Goal: Task Accomplishment & Management: Manage account settings

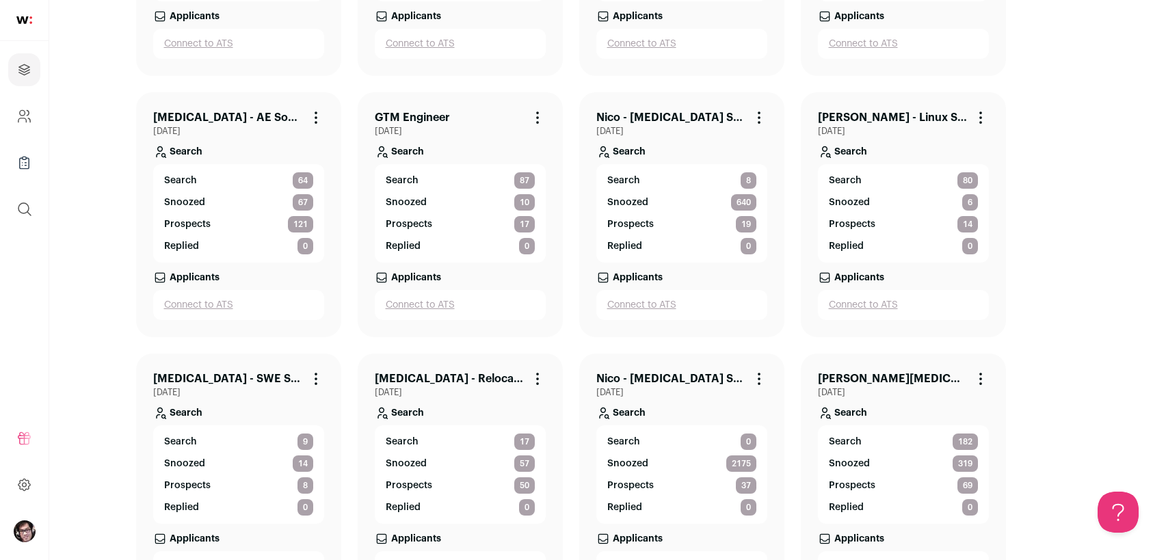
scroll to position [547, 0]
click at [921, 112] on link "[PERSON_NAME] - Linux Systems Engineer" at bounding box center [892, 118] width 149 height 16
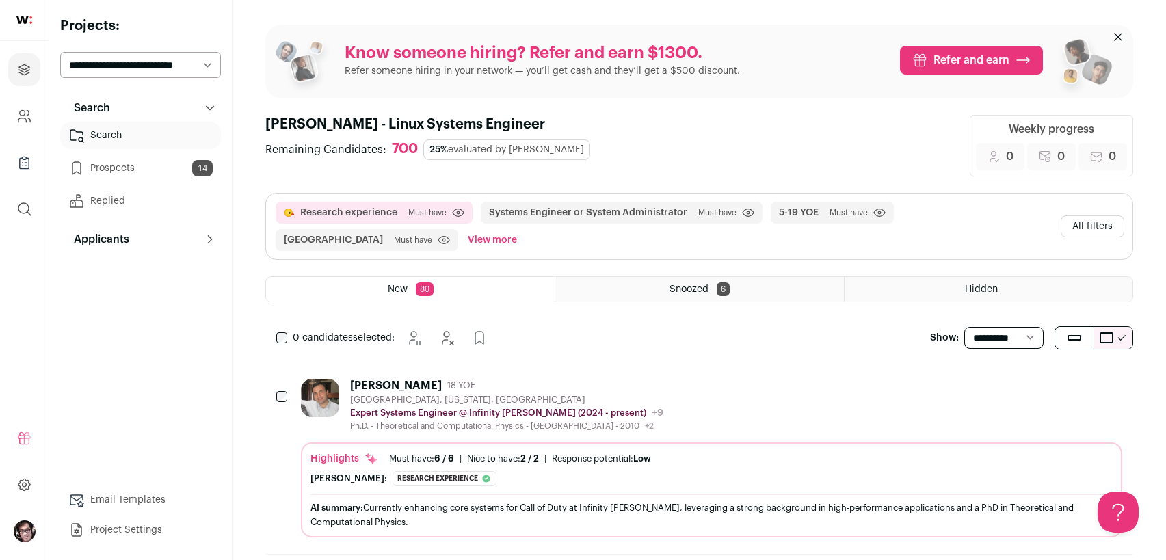
click at [1107, 222] on button "All filters" at bounding box center [1093, 226] width 64 height 22
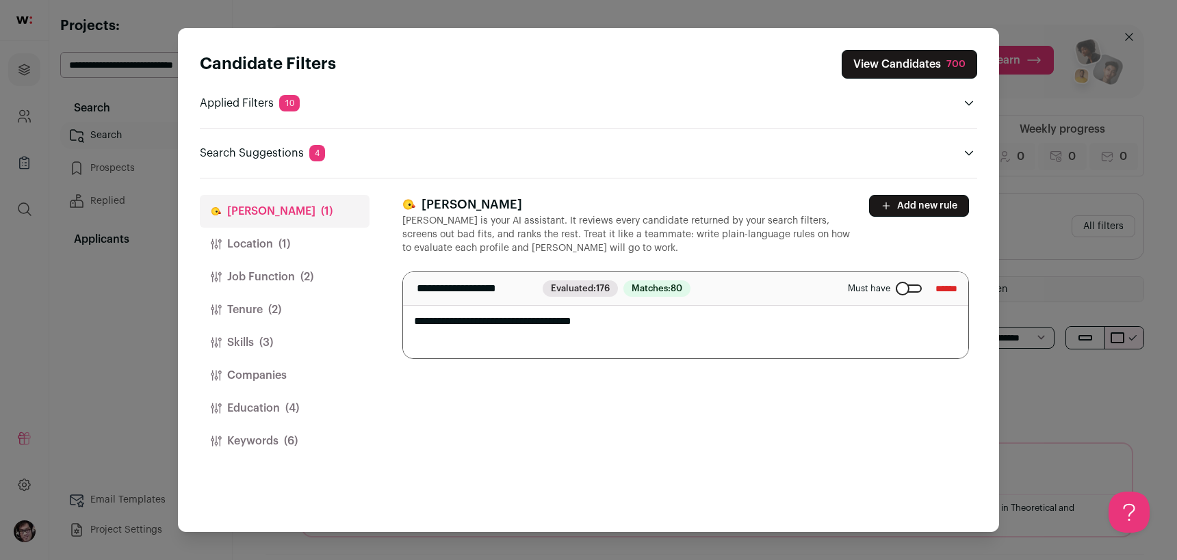
click at [250, 253] on button "Location (1)" at bounding box center [285, 244] width 170 height 33
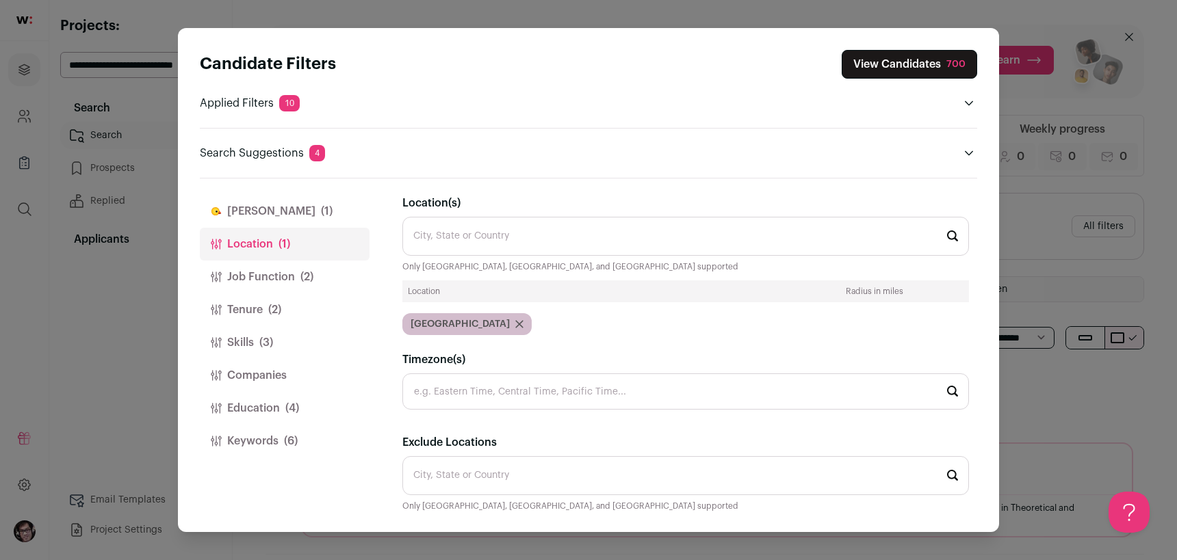
click at [486, 237] on input "Location(s)" at bounding box center [685, 236] width 566 height 39
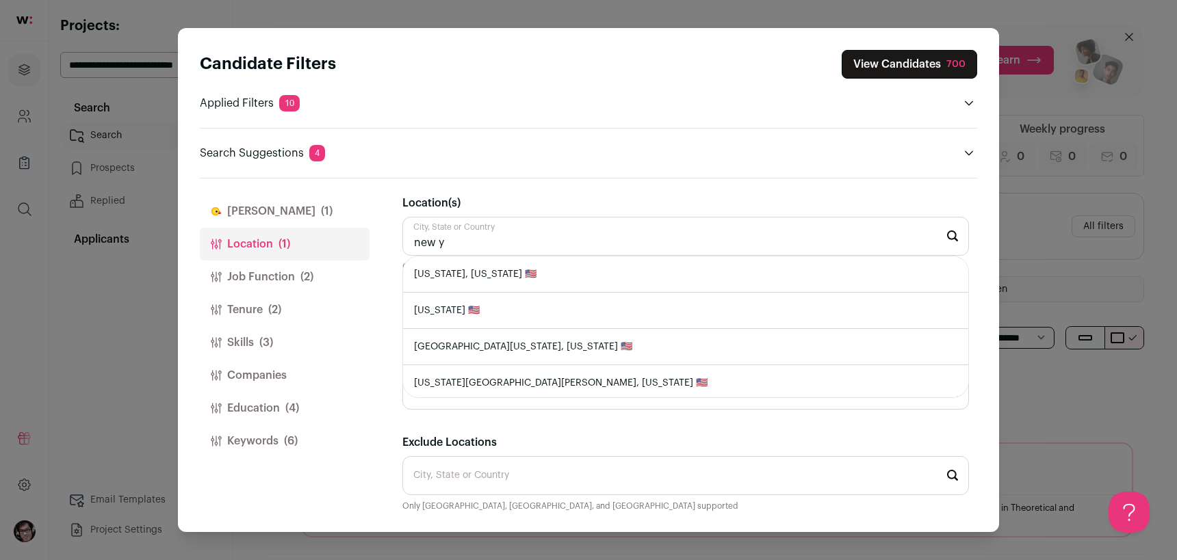
click at [516, 276] on li "[US_STATE], [US_STATE] 🇺🇸" at bounding box center [685, 275] width 565 height 36
type input "[US_STATE], [US_STATE] 🇺🇸"
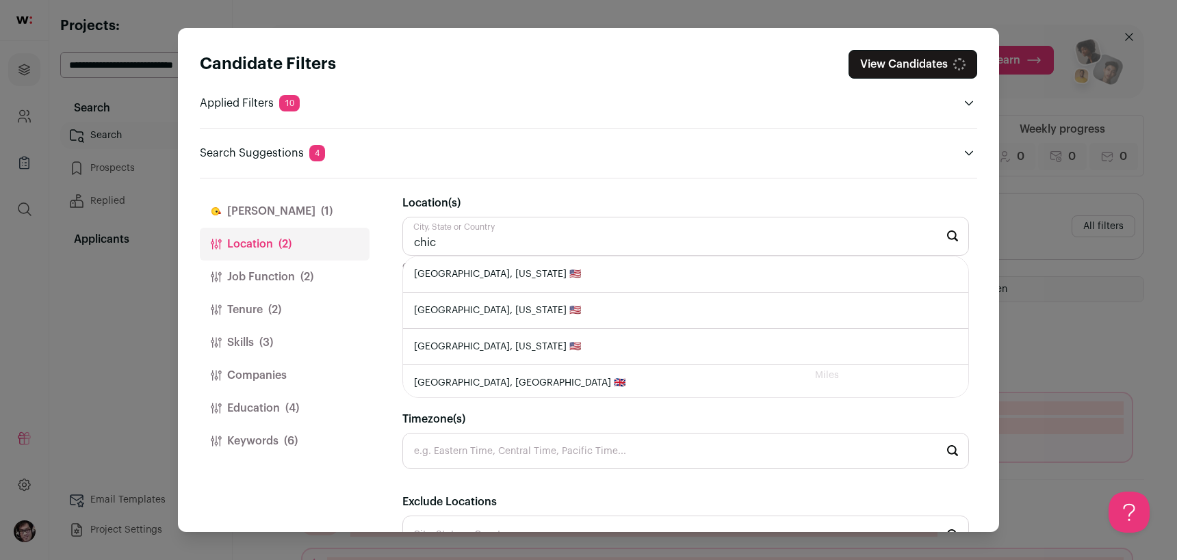
click at [555, 278] on li "[GEOGRAPHIC_DATA], [US_STATE] 🇺🇸" at bounding box center [685, 275] width 565 height 36
type input "[GEOGRAPHIC_DATA], [US_STATE] 🇺🇸"
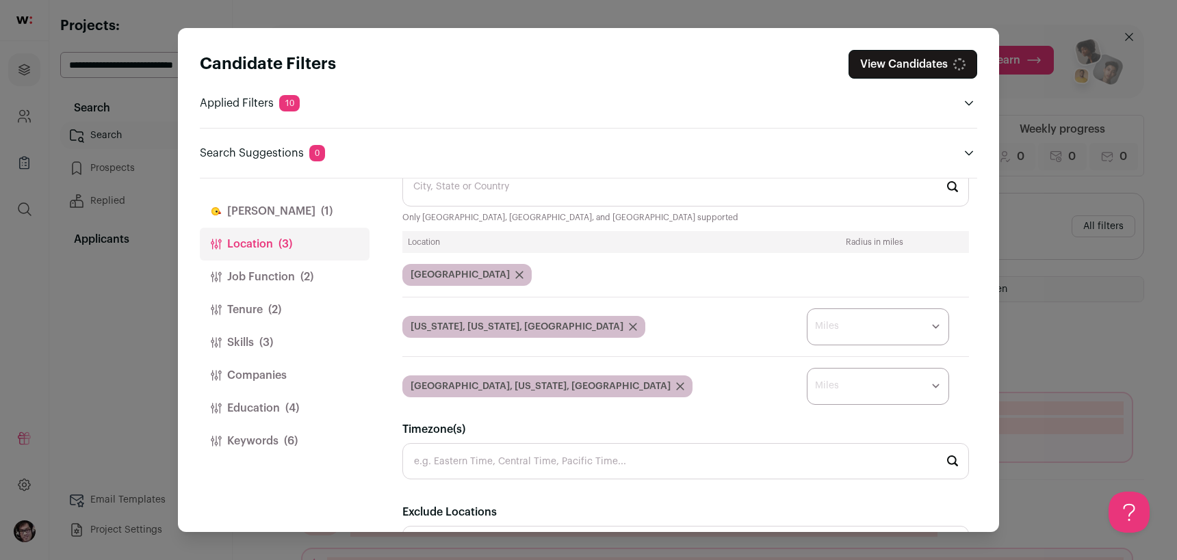
scroll to position [68, 0]
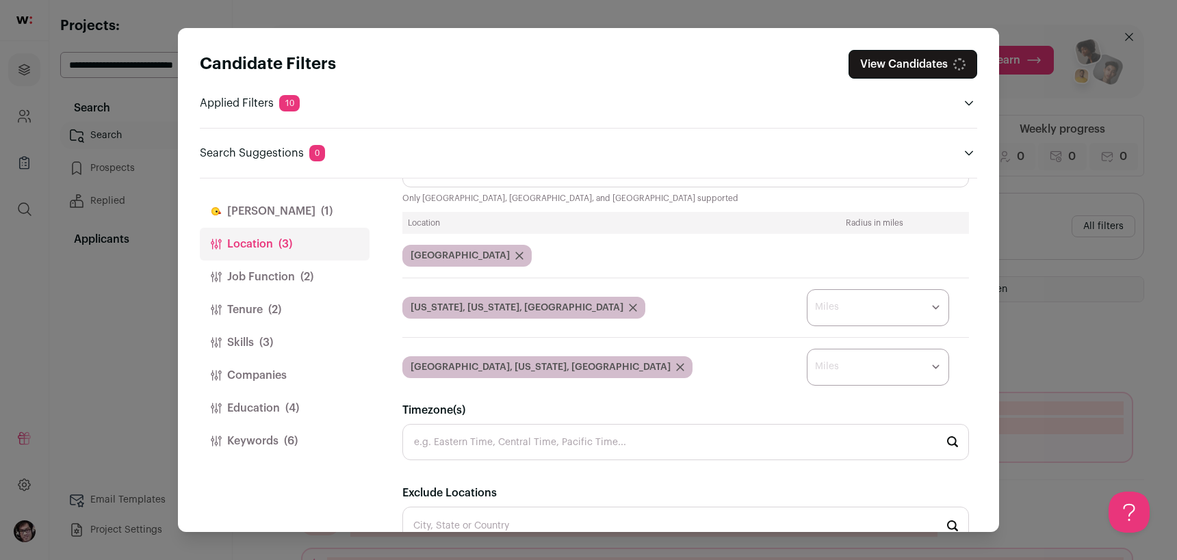
click at [858, 304] on select "* ** ** **" at bounding box center [877, 307] width 142 height 37
select select "****"
click at [806, 291] on select "* ** ** **" at bounding box center [877, 307] width 142 height 37
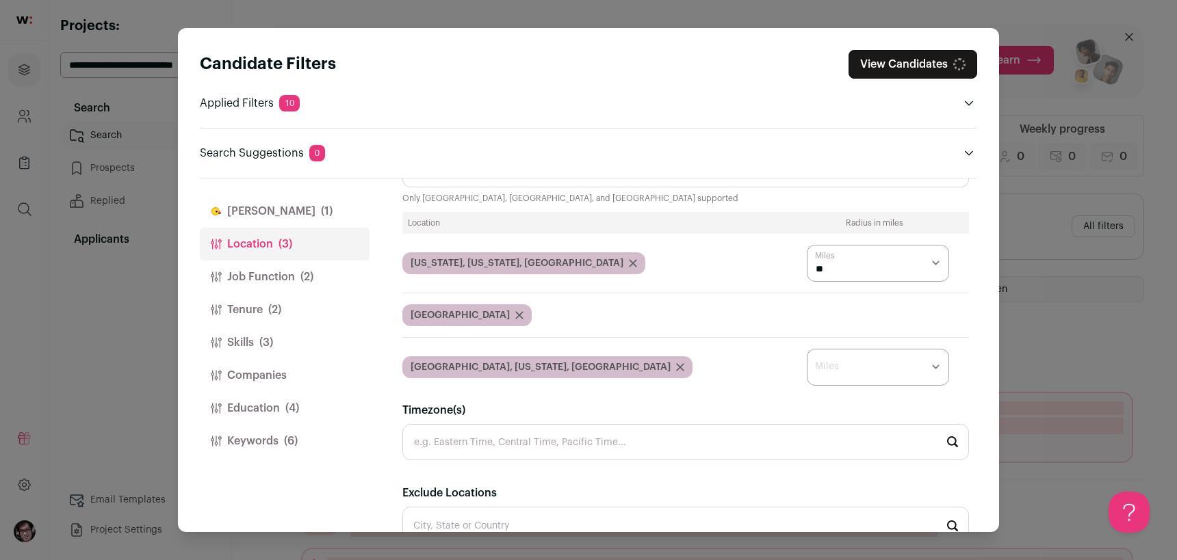
click at [850, 362] on select "* ** ** **" at bounding box center [877, 367] width 142 height 37
select select "****"
click at [806, 350] on select "* ** ** **" at bounding box center [877, 367] width 142 height 37
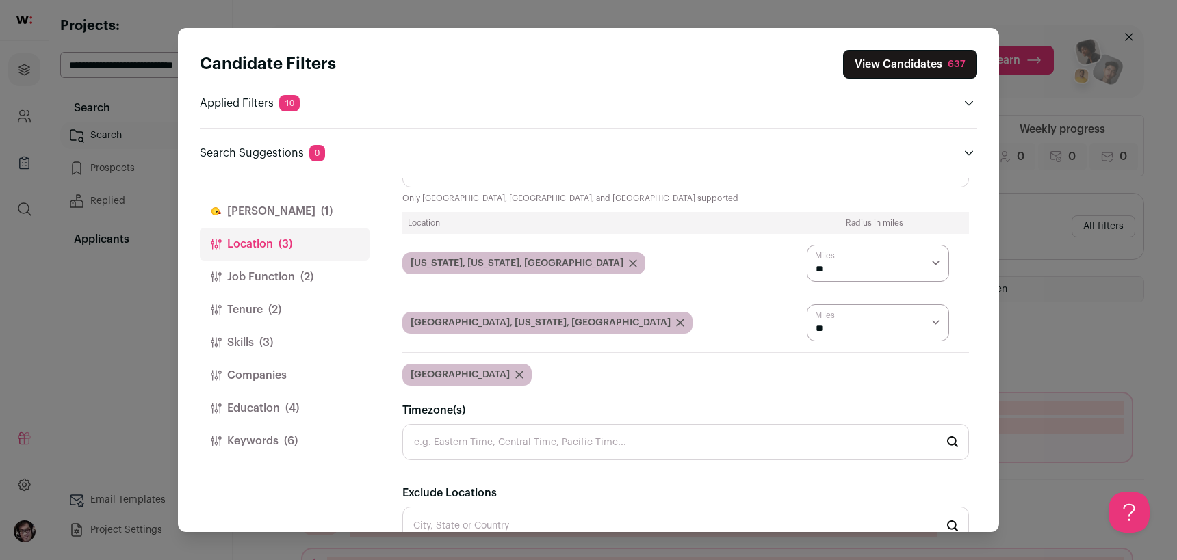
click at [516, 378] on icon "Close modal via background" at bounding box center [519, 374] width 7 height 7
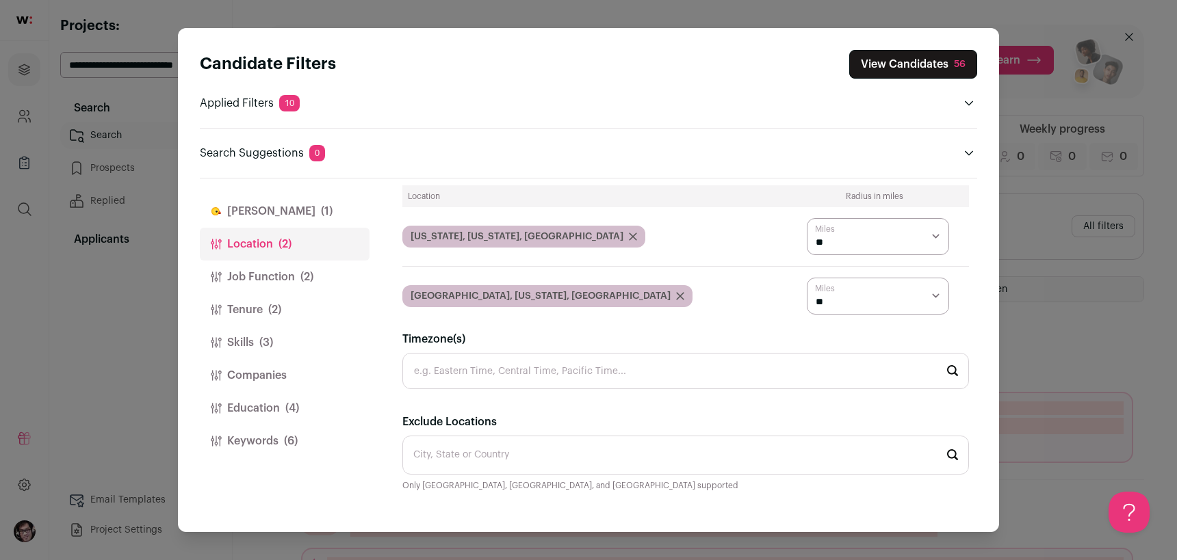
scroll to position [101, 0]
click at [293, 278] on button "Job Function (2)" at bounding box center [285, 277] width 170 height 33
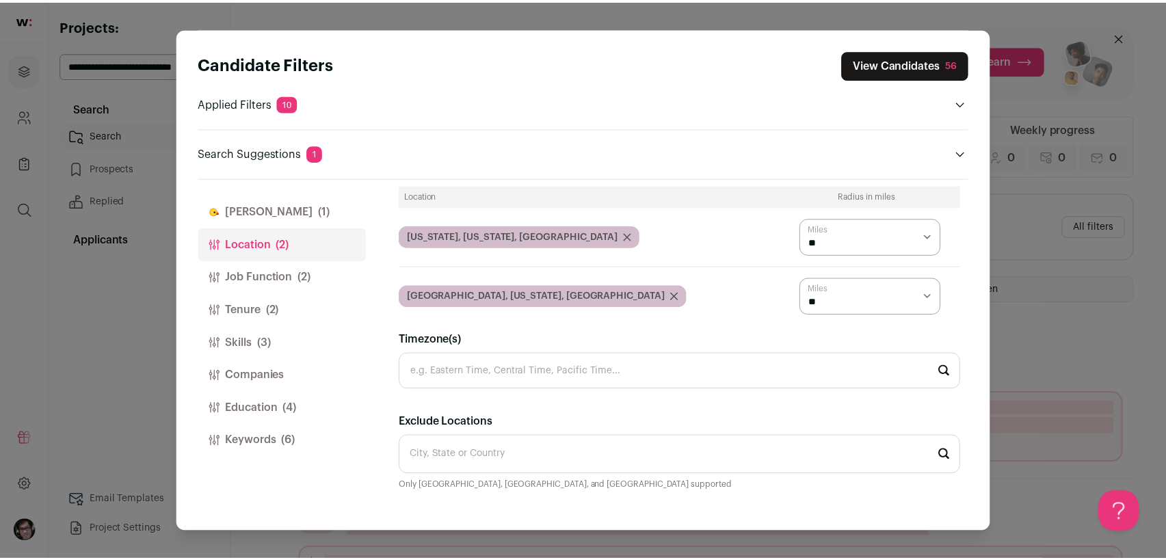
scroll to position [55, 0]
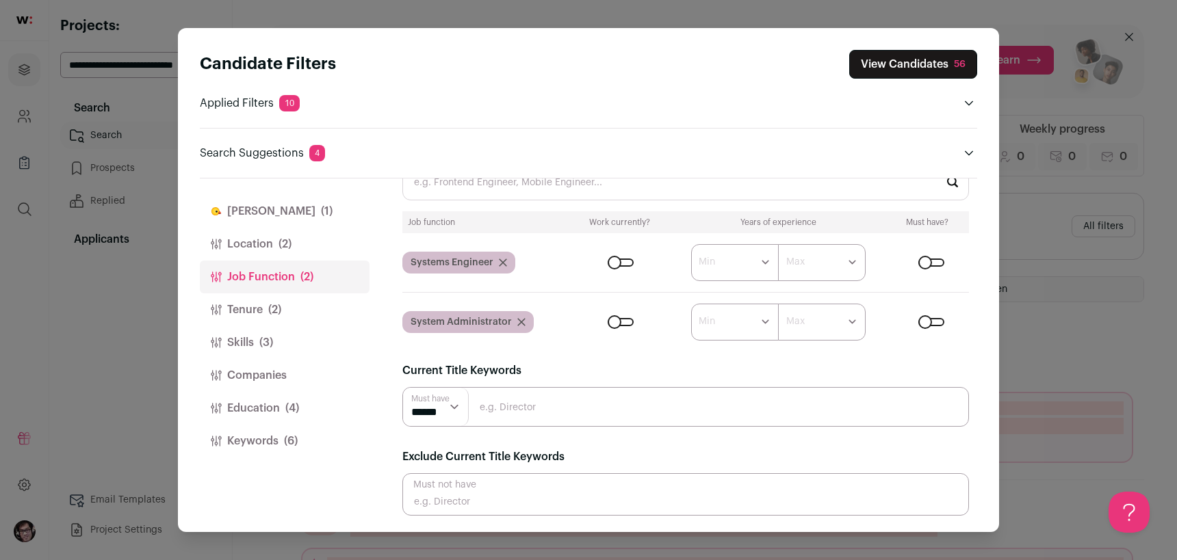
click at [921, 264] on div "Close modal via background" at bounding box center [931, 263] width 26 height 8
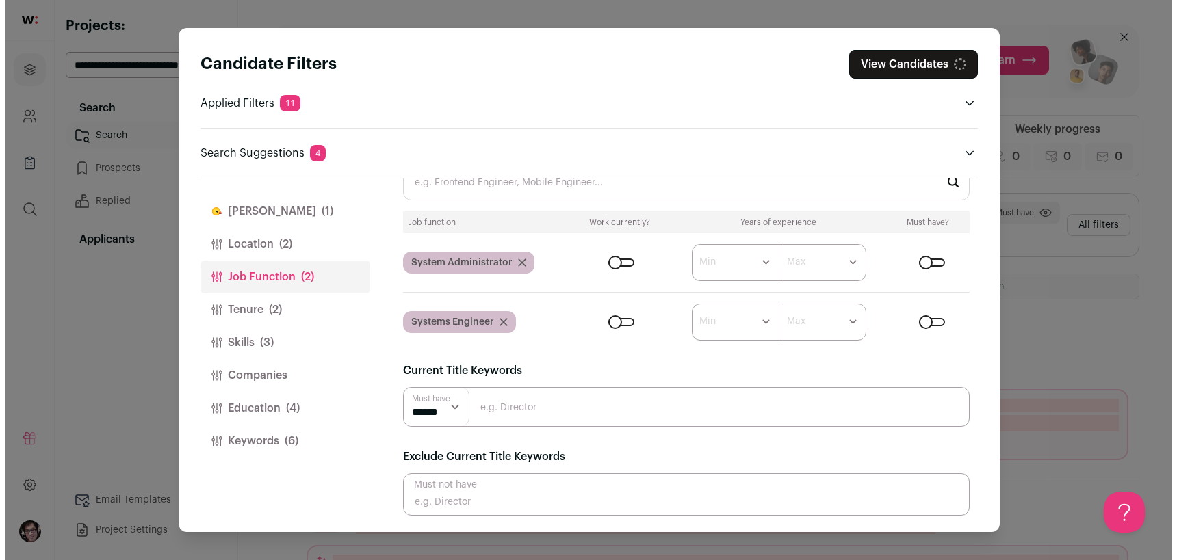
scroll to position [0, 0]
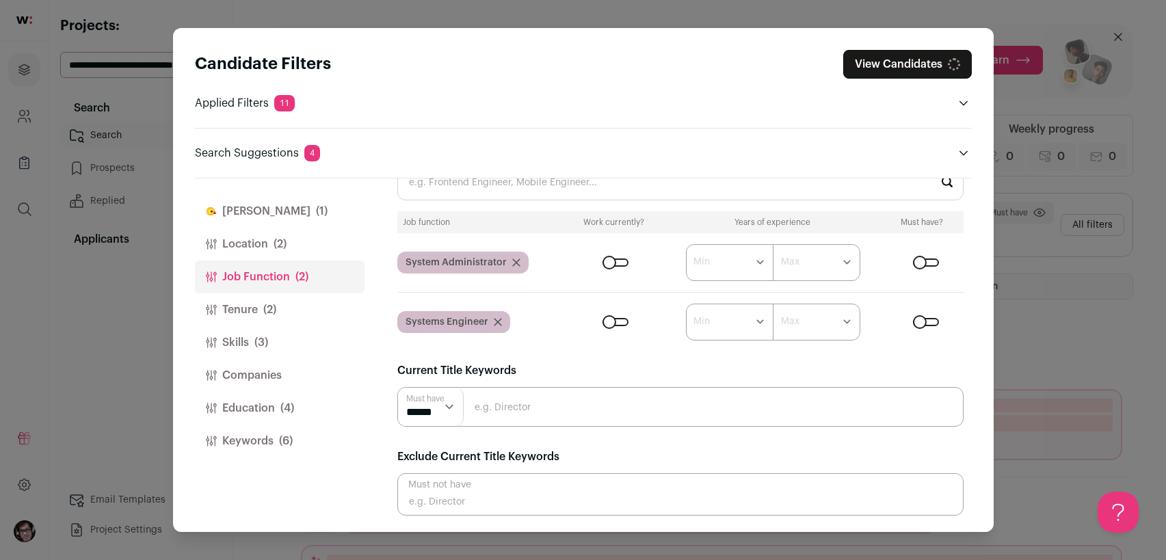
click at [928, 263] on div "Close modal via background" at bounding box center [926, 263] width 26 height 8
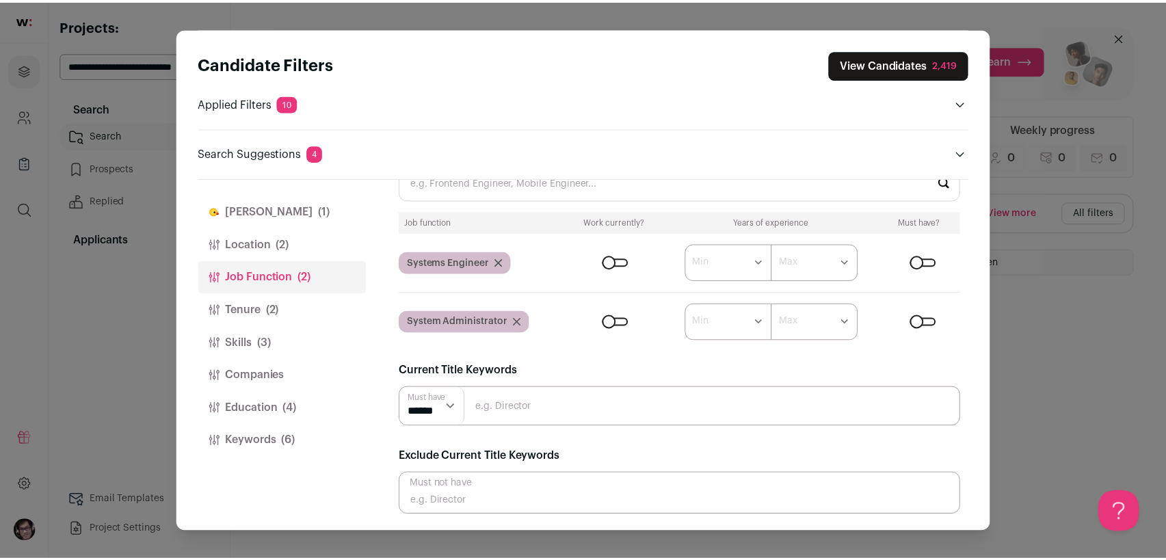
scroll to position [55, 0]
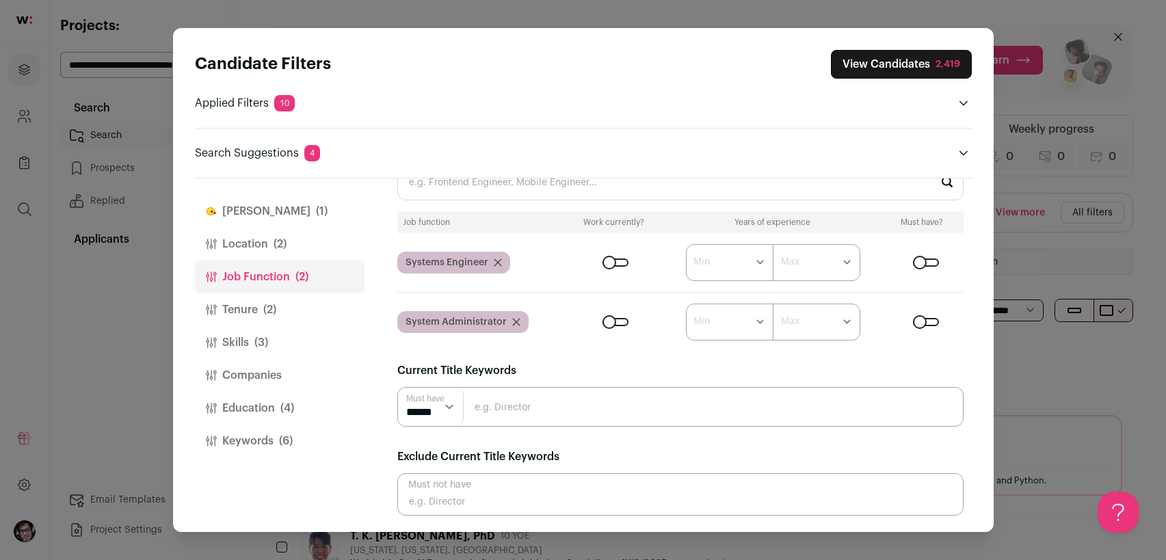
click at [551, 405] on input "Close modal via background" at bounding box center [680, 407] width 566 height 40
type input "HPC"
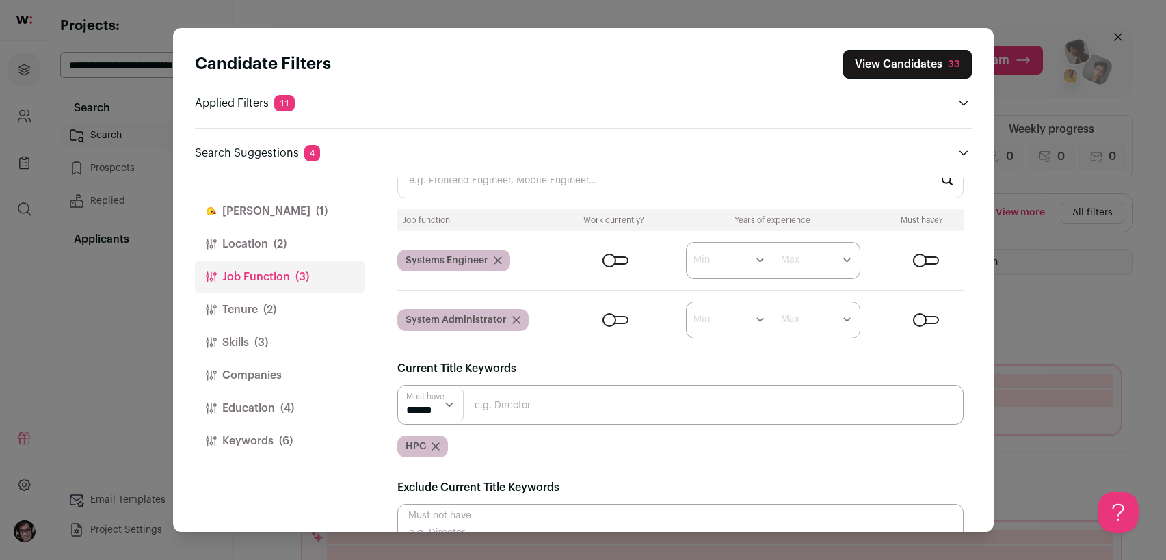
click at [913, 264] on div "Close modal via background" at bounding box center [926, 261] width 26 height 8
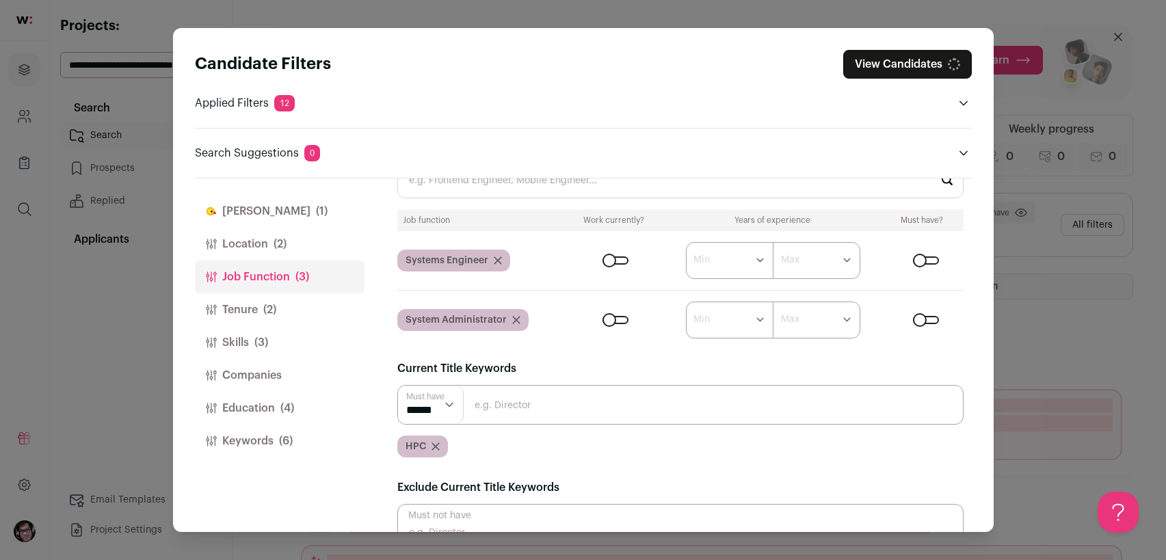
click at [919, 327] on form "****** ******* ******* ******* ******* ******* ******* ******* ******* ********…" at bounding box center [766, 320] width 395 height 37
click at [918, 321] on div "Close modal via background" at bounding box center [926, 320] width 26 height 8
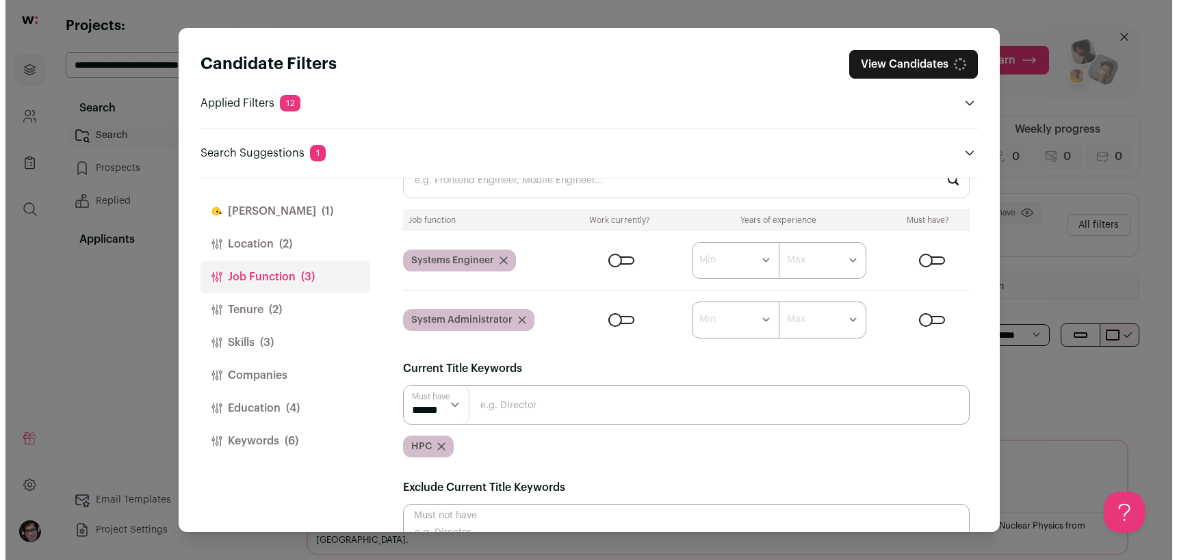
scroll to position [0, 0]
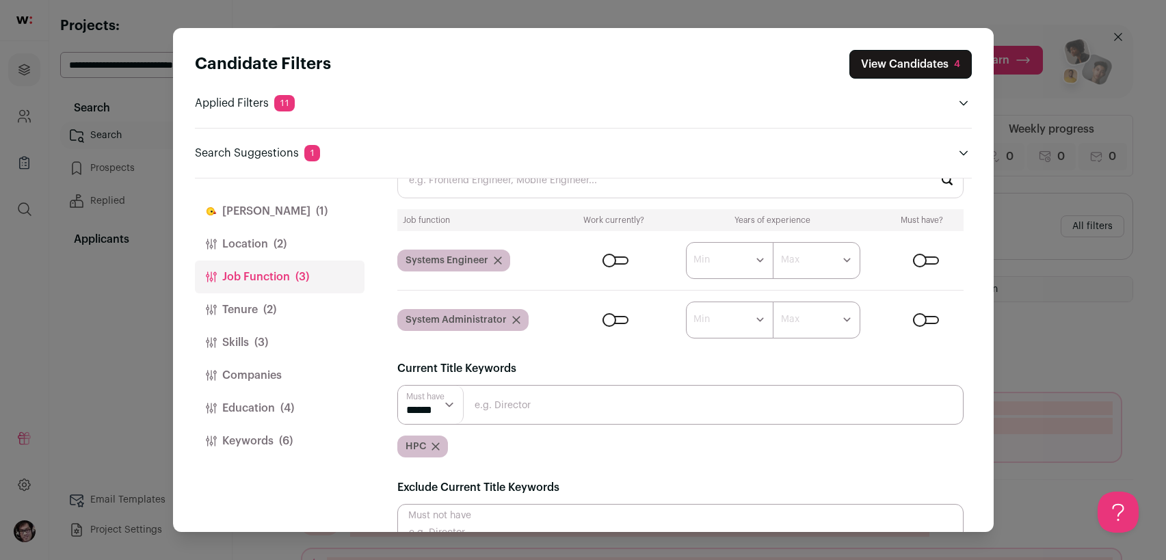
click at [918, 321] on div "Close modal via background" at bounding box center [926, 320] width 26 height 8
click at [923, 261] on div "Close modal via background" at bounding box center [926, 261] width 26 height 8
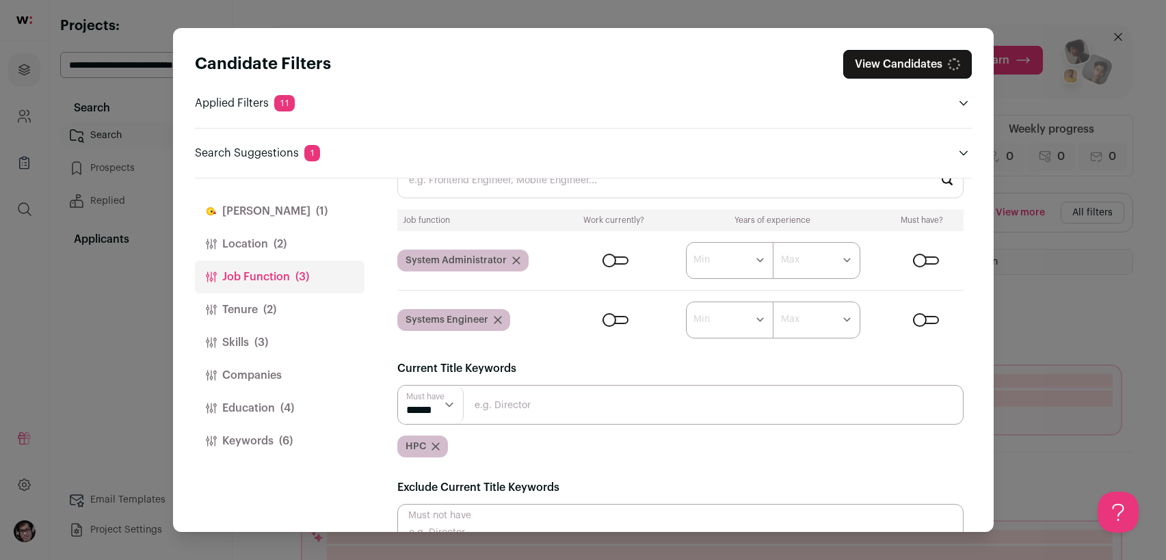
click at [620, 263] on div "Close modal via background" at bounding box center [616, 261] width 26 height 8
click at [614, 270] on form "****** ******* ******* ******* ******* ******* ******* ******* ******* ********…" at bounding box center [766, 260] width 395 height 37
click at [616, 265] on div "Close modal via background" at bounding box center [616, 261] width 26 height 8
click at [626, 406] on input "Close modal via background" at bounding box center [680, 405] width 566 height 40
type input "High-performance-computing"
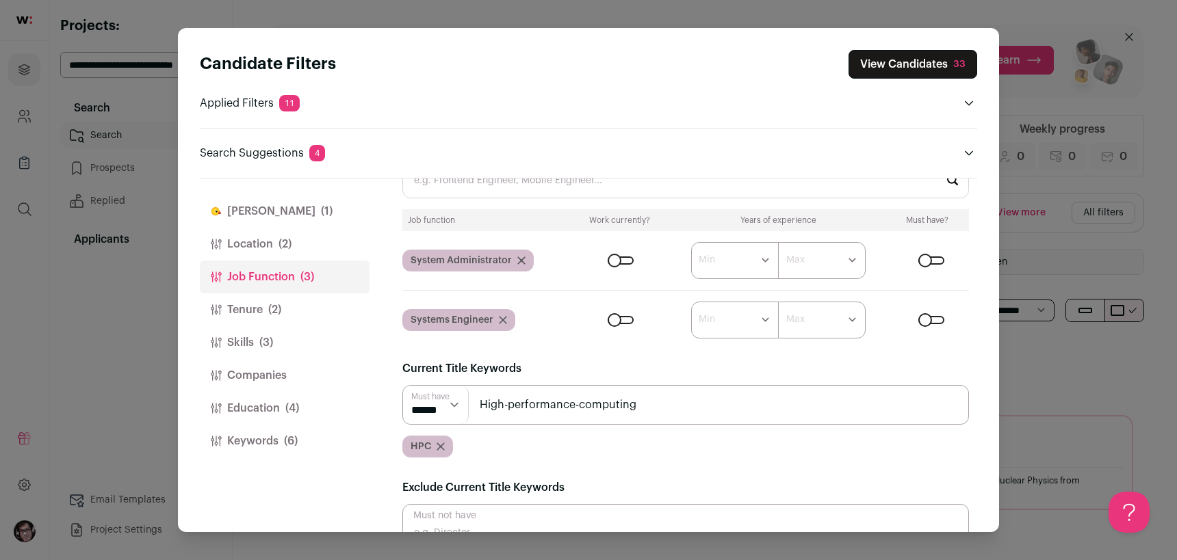
click at [672, 412] on input "High-performance-computing" at bounding box center [685, 405] width 566 height 40
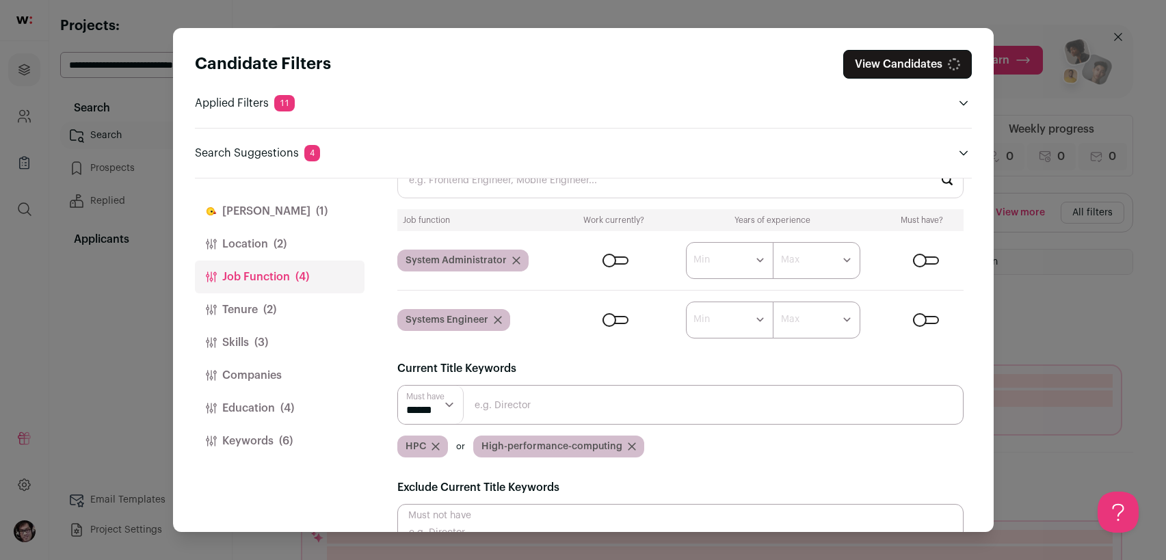
click at [672, 412] on input "Close modal via background" at bounding box center [680, 405] width 566 height 40
type input "High performance computing"
click at [679, 411] on input "High performance computing" at bounding box center [680, 405] width 566 height 40
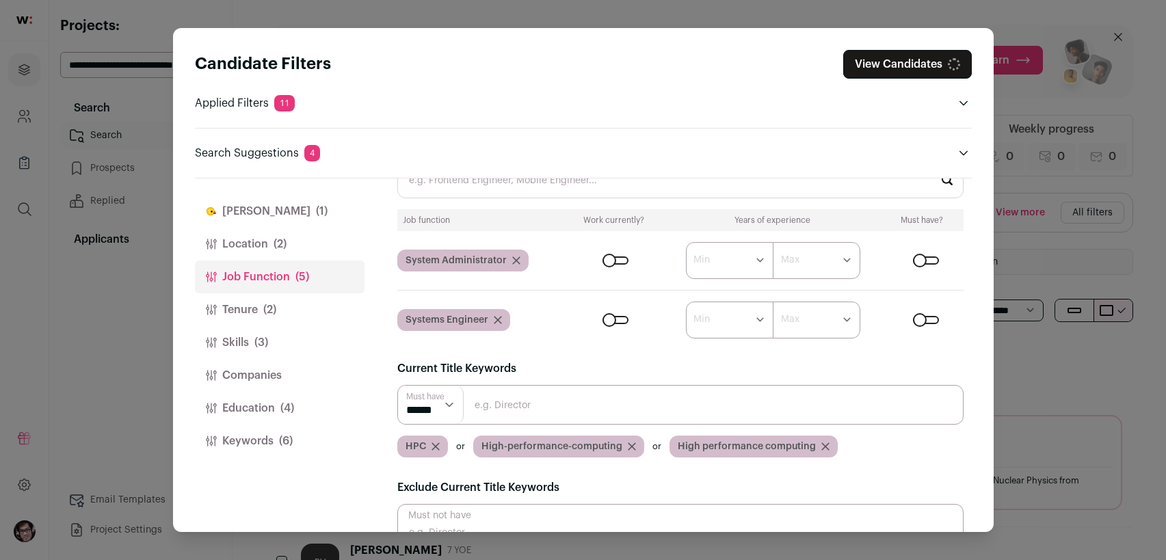
click at [680, 410] on input "Close modal via background" at bounding box center [680, 405] width 566 height 40
type input "Research Systems"
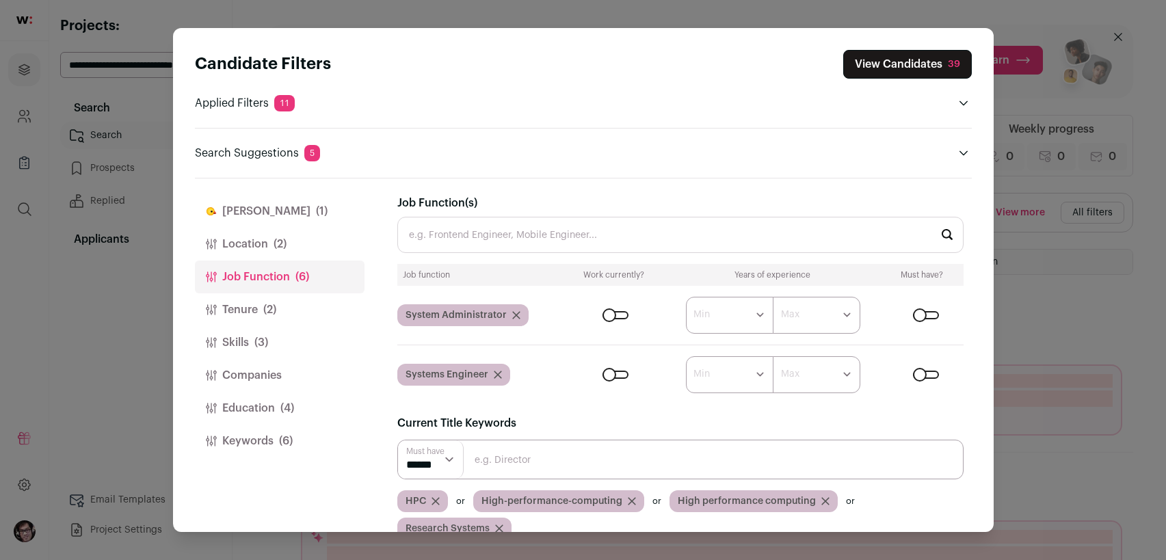
click at [893, 55] on button "View Candidates 39" at bounding box center [907, 64] width 129 height 29
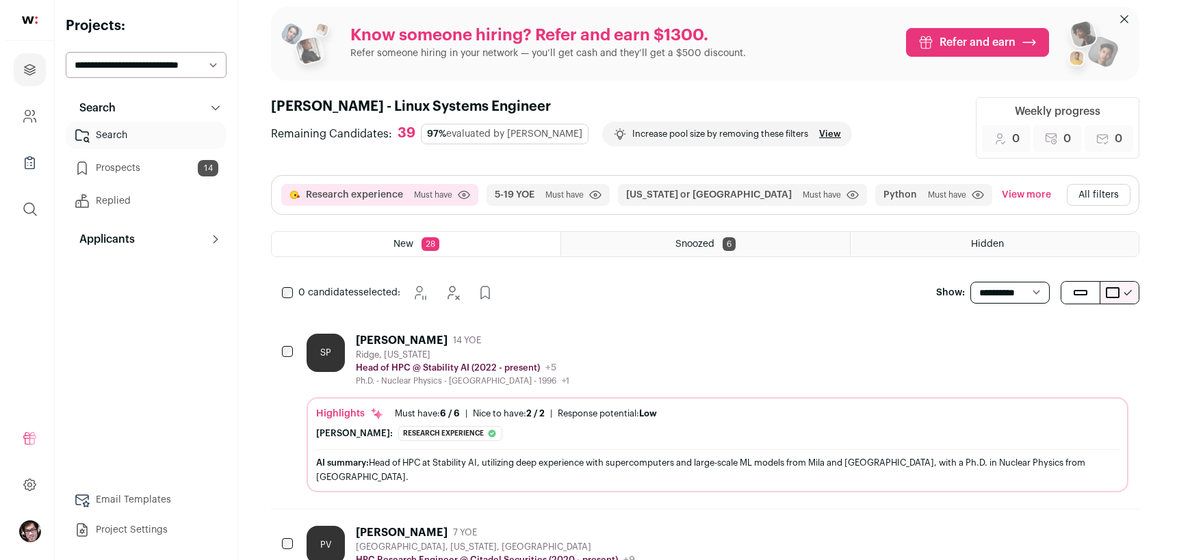
scroll to position [68, 0]
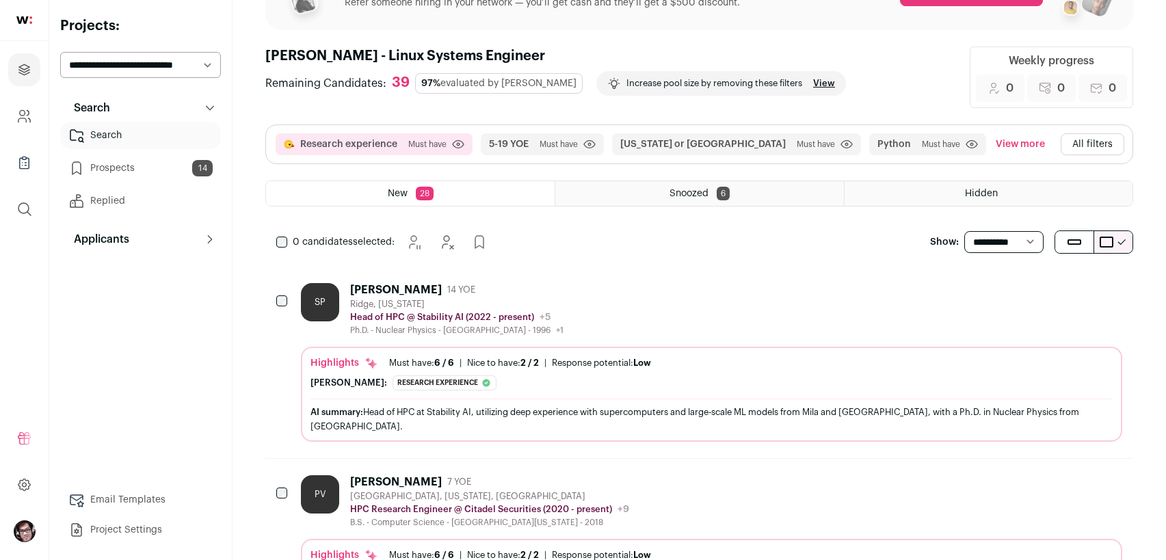
click at [653, 298] on div "SP [PERSON_NAME] 14 YOE [GEOGRAPHIC_DATA], [US_STATE] Head of HPC @ Stability A…" at bounding box center [712, 309] width 822 height 53
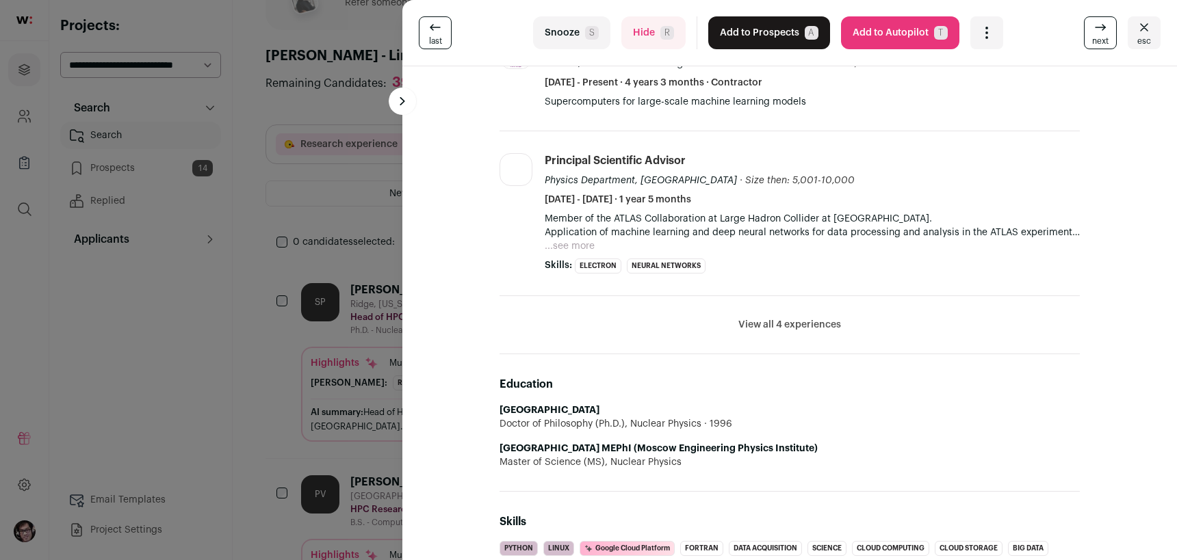
scroll to position [479, 0]
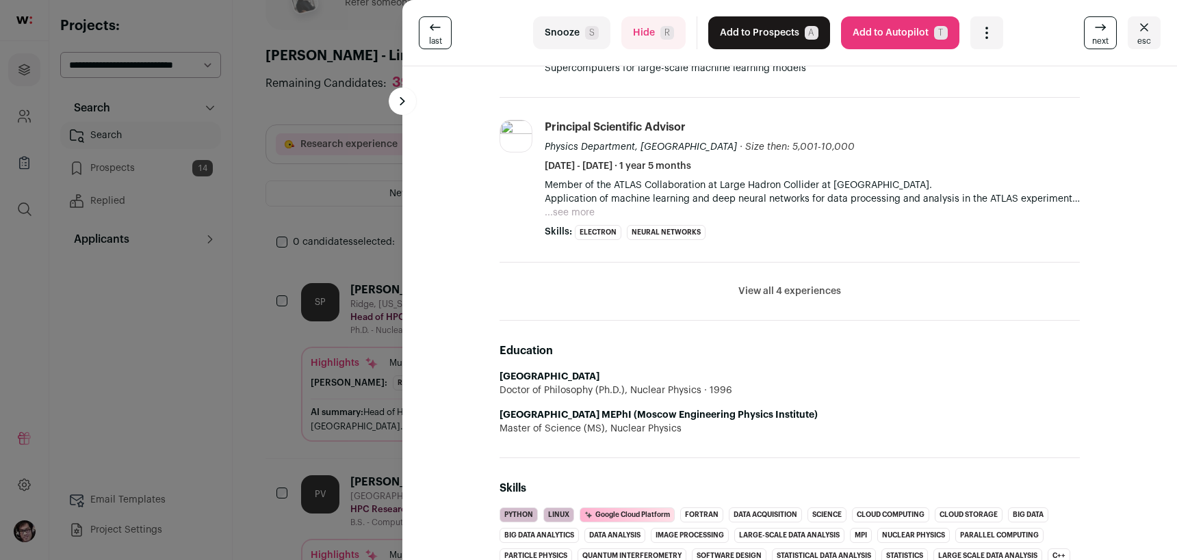
click at [778, 296] on button "View all 4 experiences" at bounding box center [789, 292] width 103 height 14
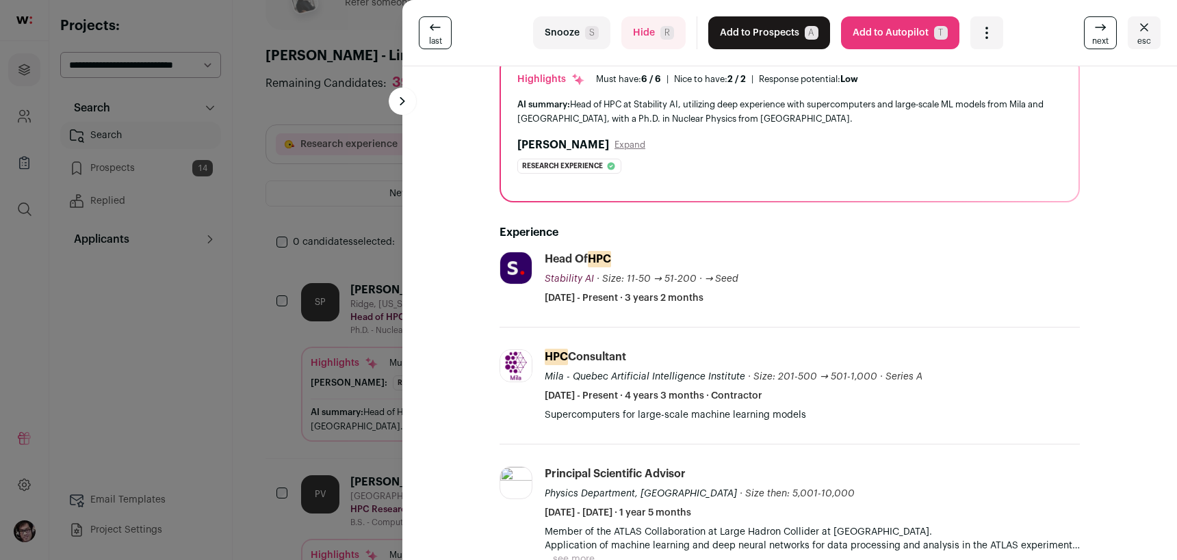
scroll to position [0, 0]
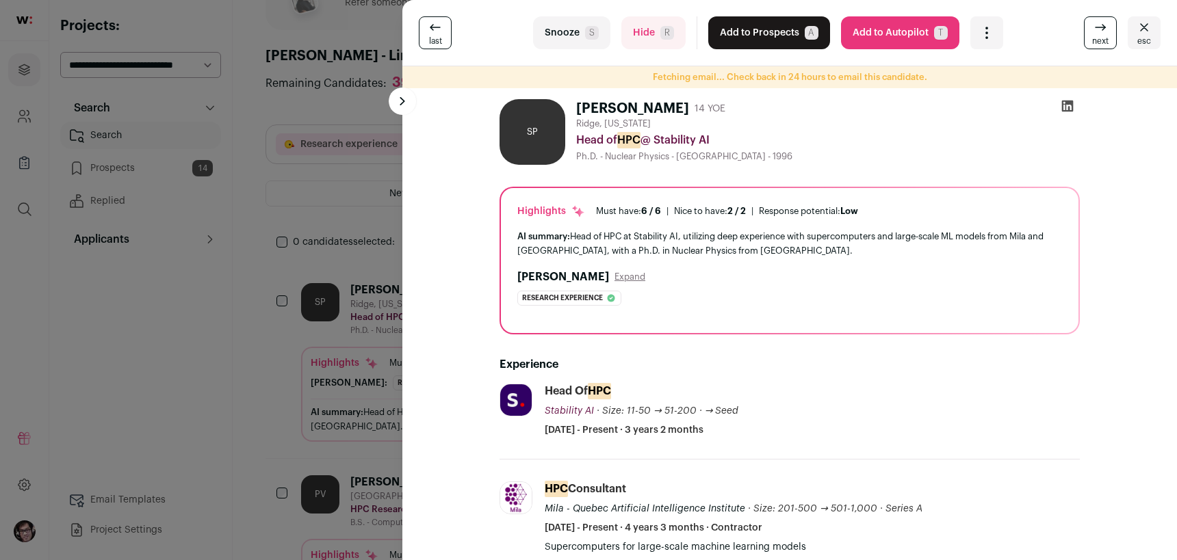
click at [636, 34] on button "Hide R" at bounding box center [653, 32] width 64 height 33
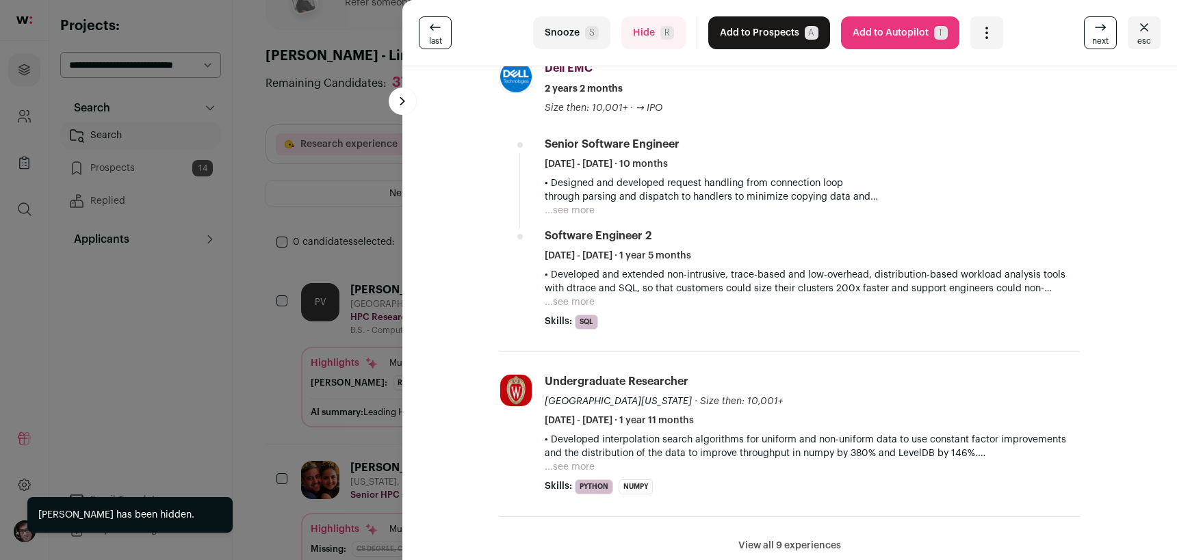
scroll to position [410, 0]
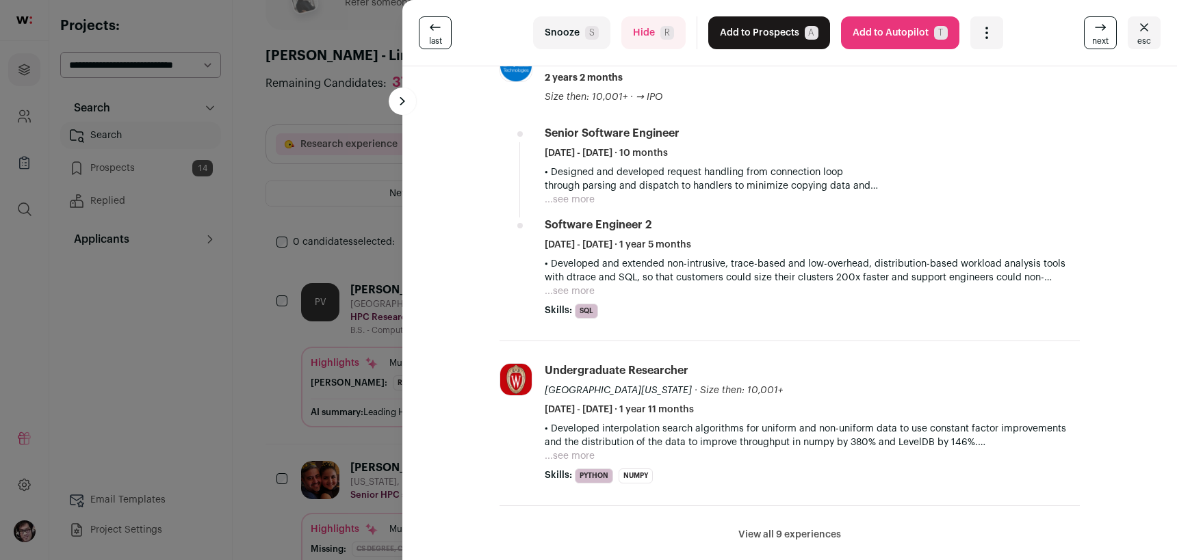
click at [578, 201] on button "...see more" at bounding box center [570, 200] width 50 height 14
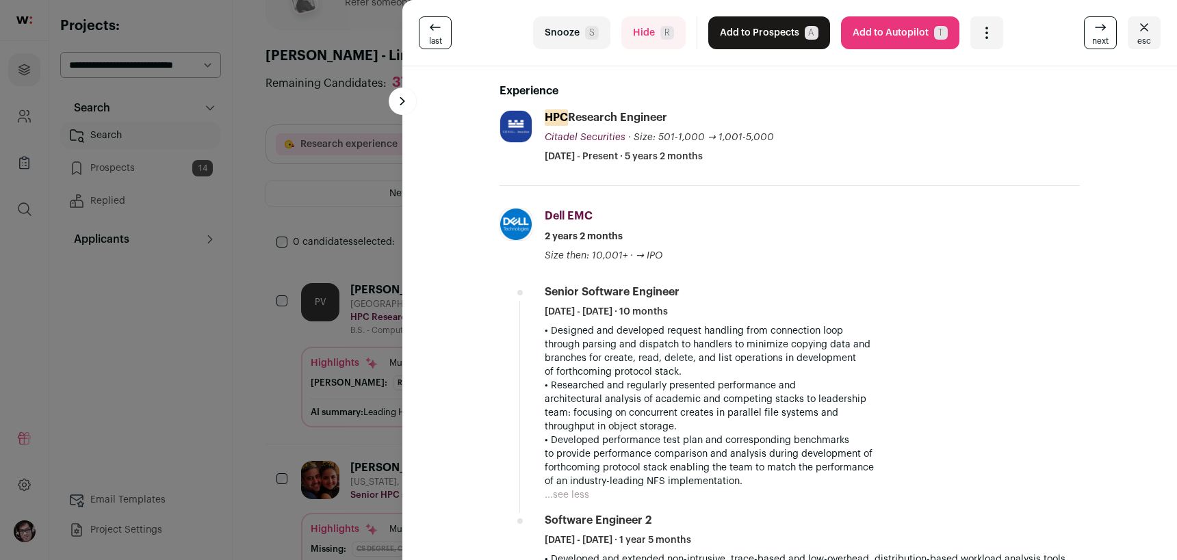
scroll to position [205, 0]
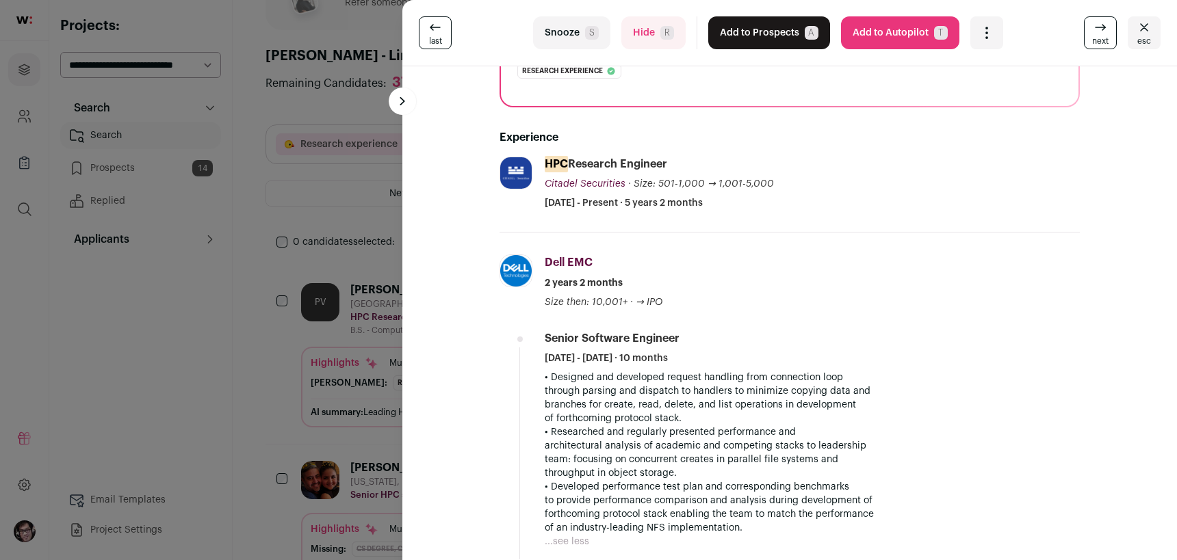
click at [725, 35] on button "Add to Prospects A" at bounding box center [769, 32] width 122 height 33
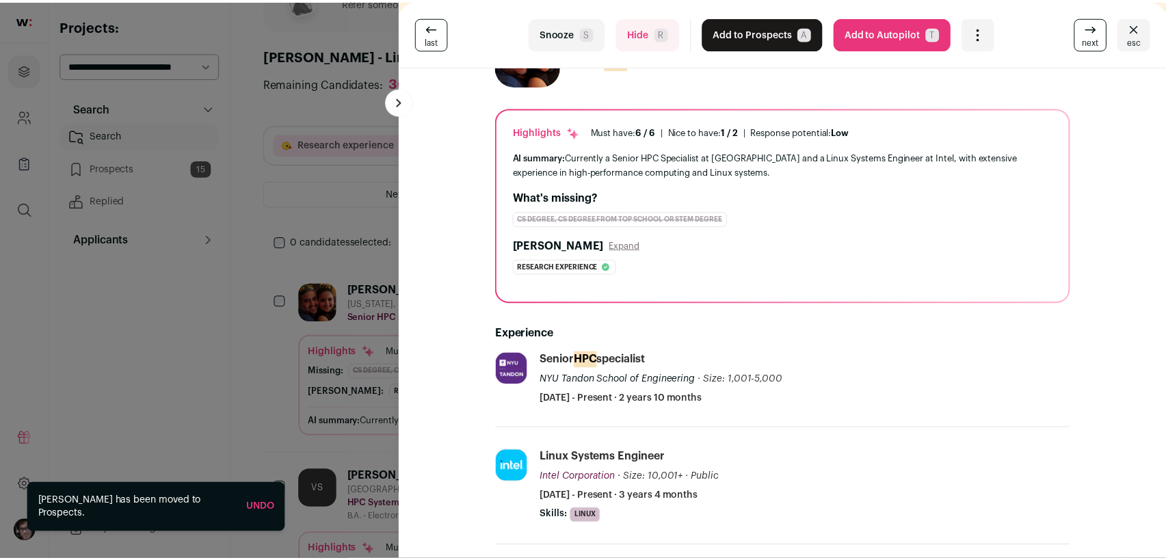
scroll to position [0, 0]
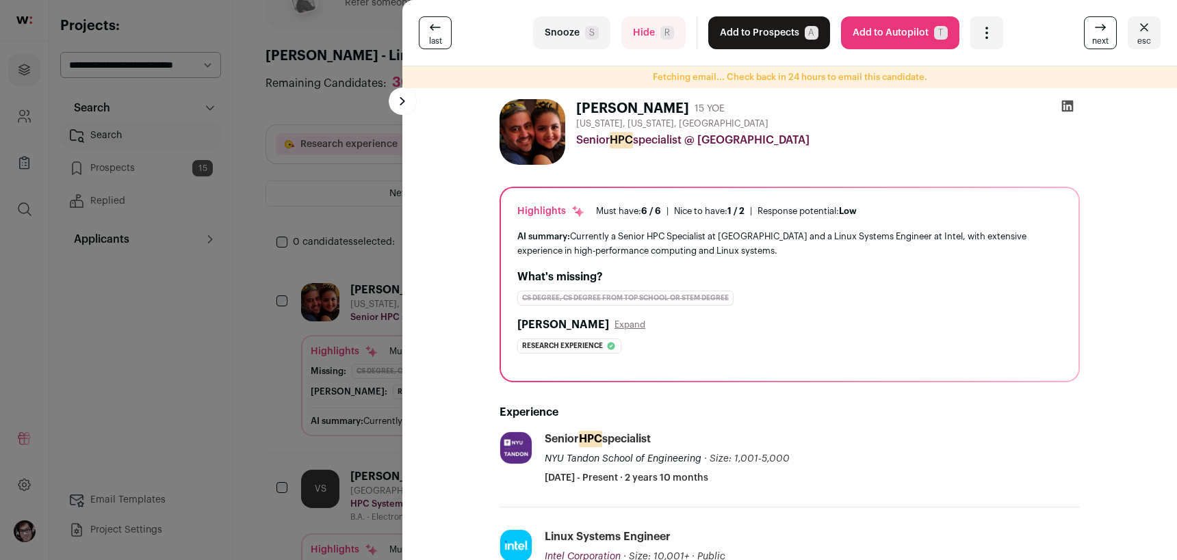
drag, startPoint x: 924, startPoint y: 540, endPoint x: 908, endPoint y: 493, distance: 50.0
click at [924, 540] on div "Linux Systems Engineer Intel Corporation Intel Corporation [DOMAIN_NAME] Add to…" at bounding box center [812, 555] width 535 height 53
click at [287, 550] on div "last Snooze S Hide R Add to Prospects A Are you sure? [PERSON_NAME] is already …" at bounding box center [588, 280] width 1177 height 560
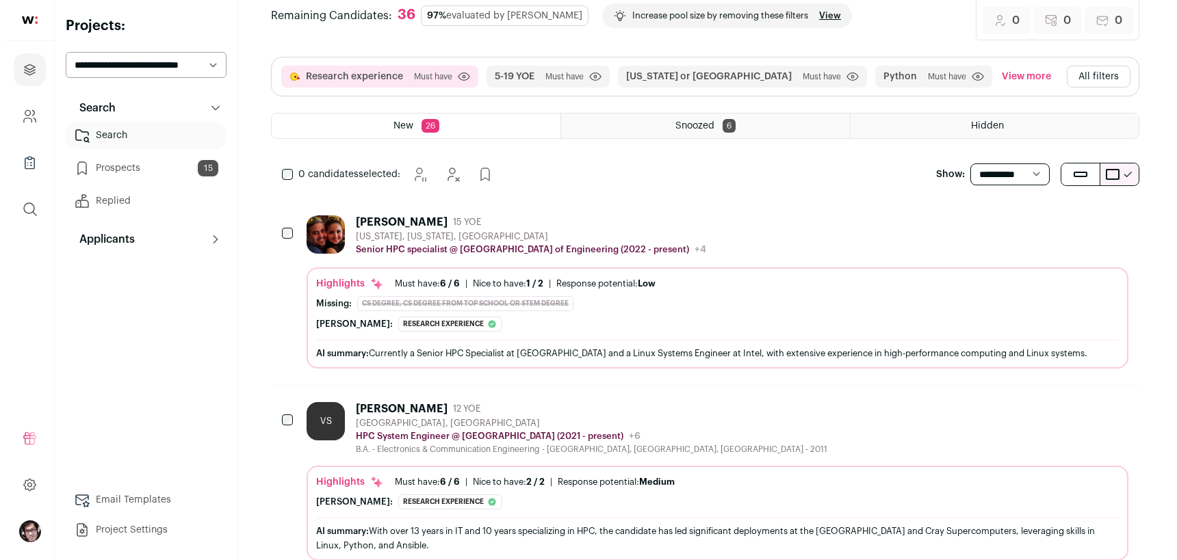
scroll to position [137, 0]
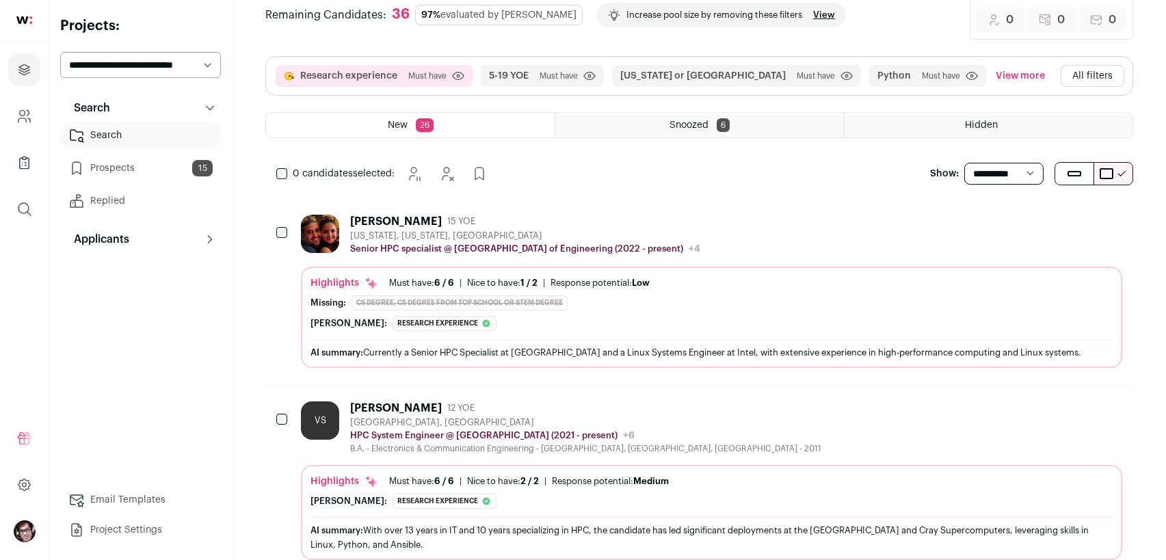
click at [850, 255] on div "[PERSON_NAME] 15 YOE [US_STATE], [US_STATE], [GEOGRAPHIC_DATA] Senior HPC speci…" at bounding box center [712, 291] width 822 height 153
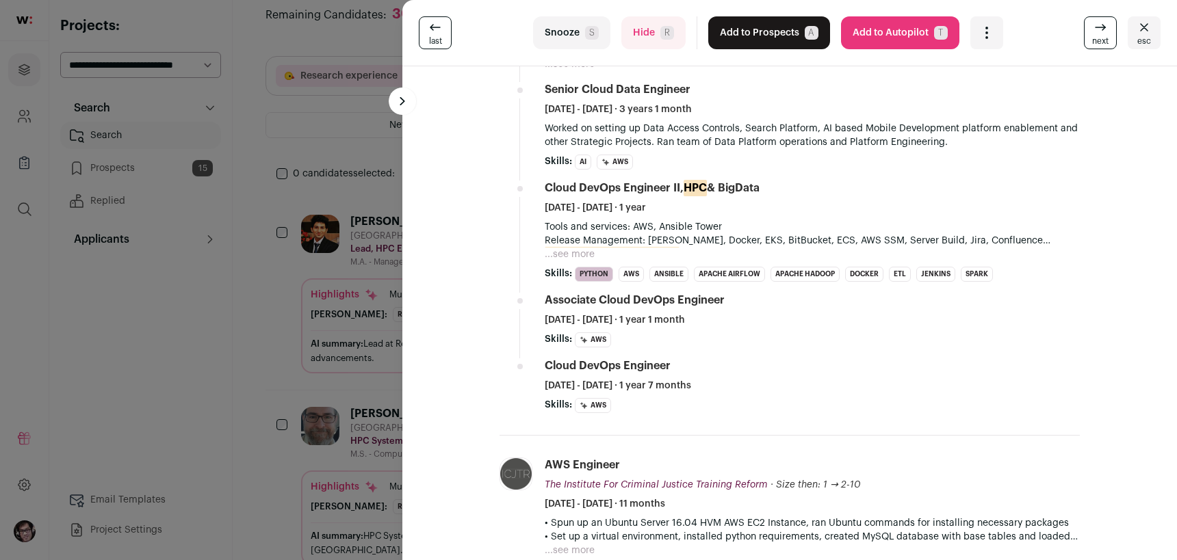
scroll to position [274, 0]
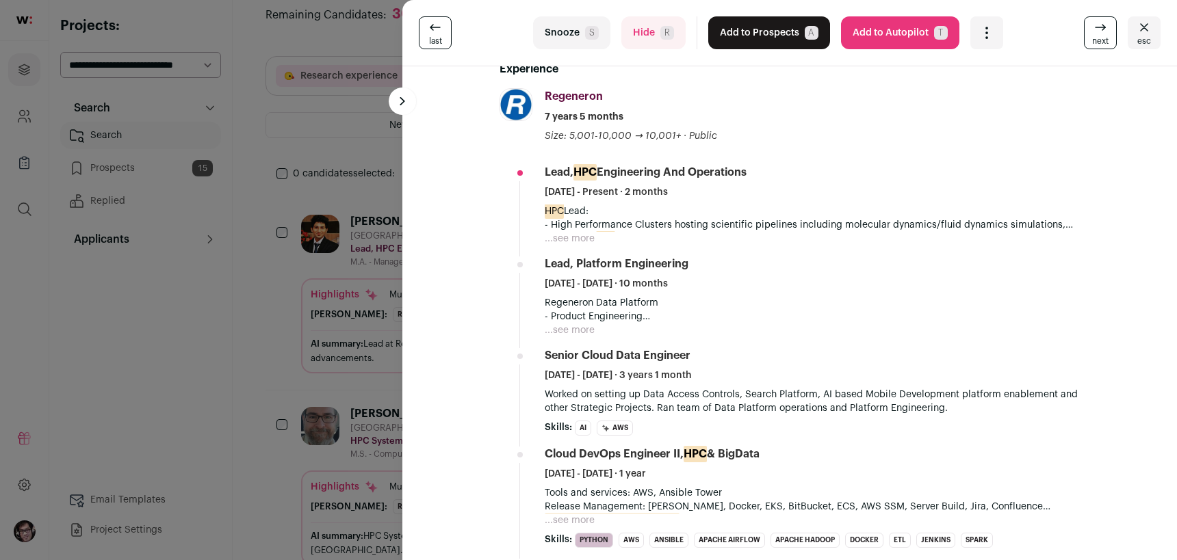
click at [579, 238] on button "...see more" at bounding box center [570, 239] width 50 height 14
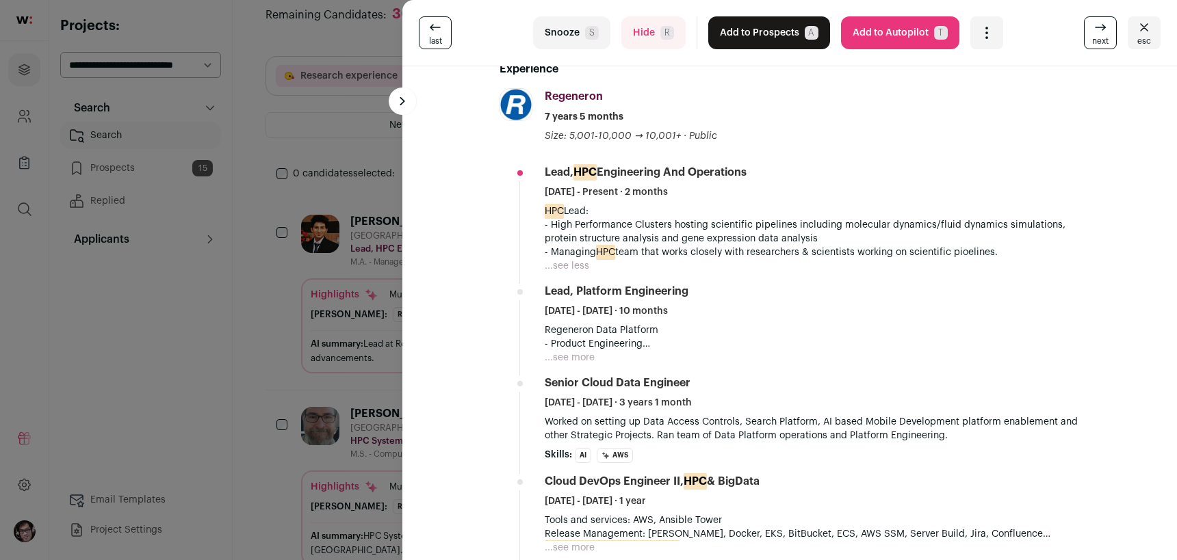
click at [576, 361] on button "...see more" at bounding box center [570, 358] width 50 height 14
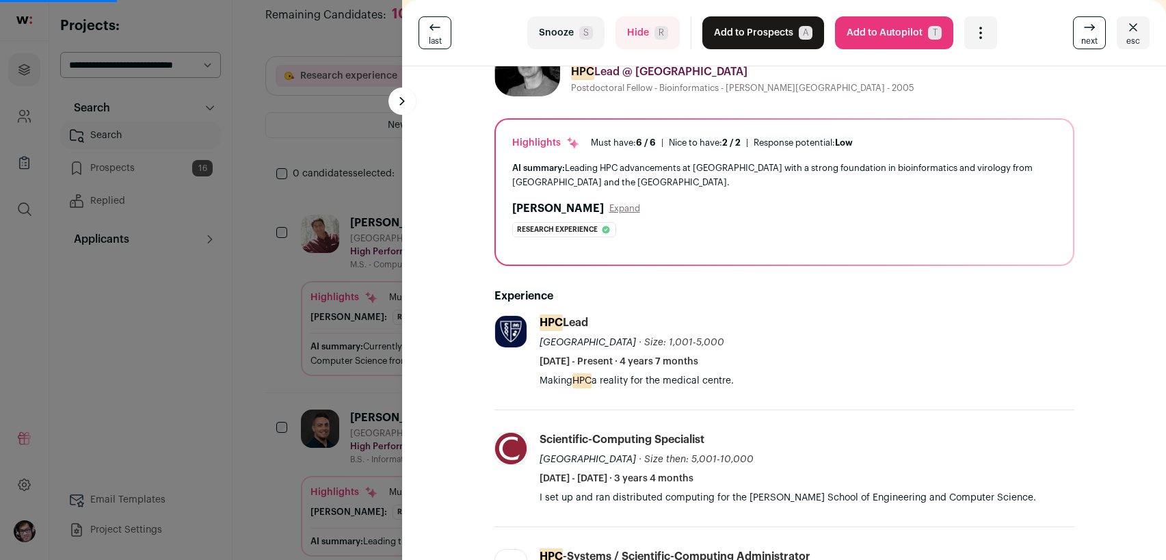
scroll to position [0, 0]
